Goal: Information Seeking & Learning: Check status

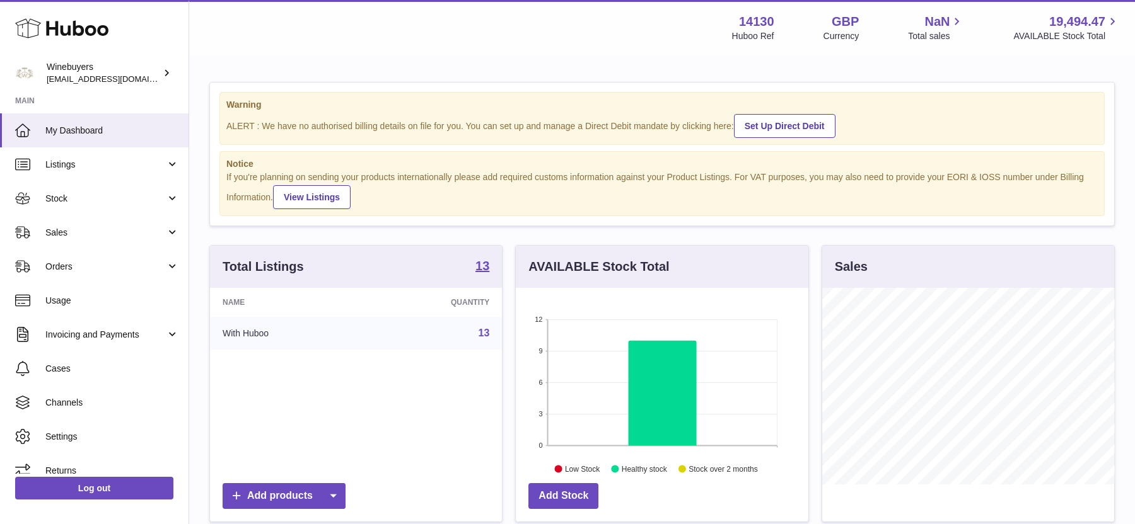
scroll to position [196, 292]
click at [81, 234] on span "Sales" at bounding box center [105, 233] width 120 height 12
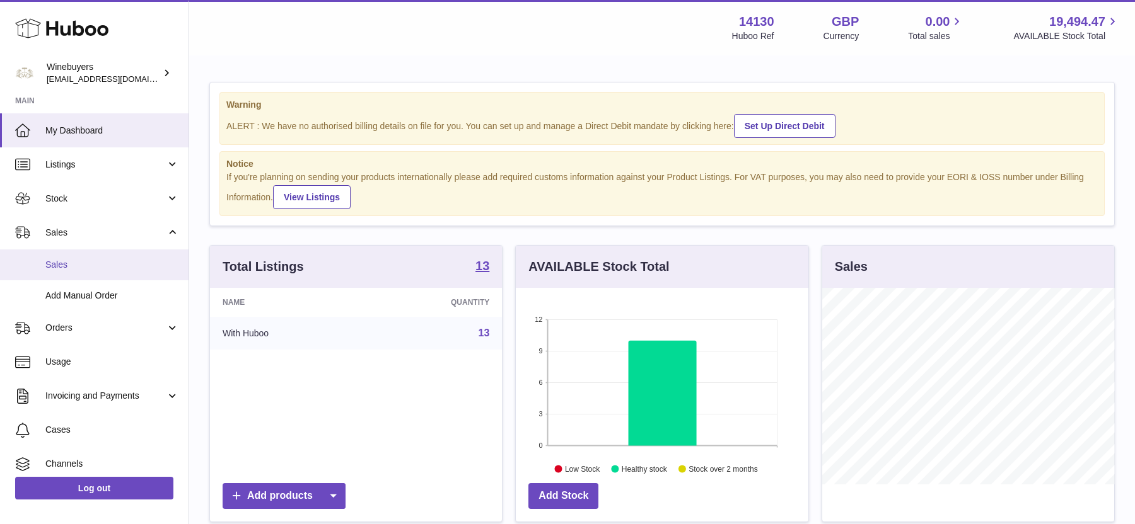
click at [88, 272] on link "Sales" at bounding box center [94, 265] width 188 height 31
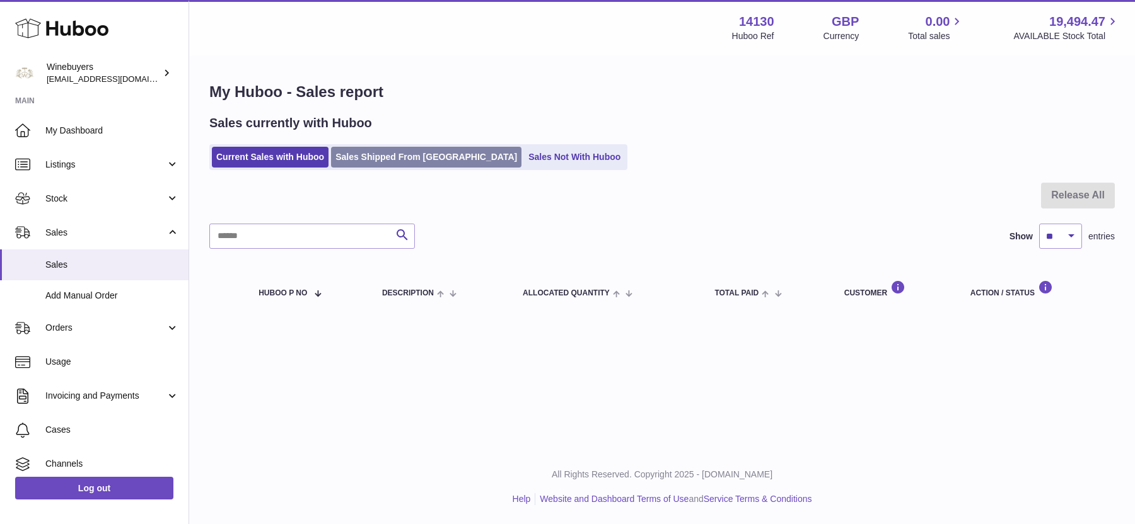
click at [404, 165] on link "Sales Shipped From Huboo" at bounding box center [426, 157] width 190 height 21
